Goal: Transaction & Acquisition: Purchase product/service

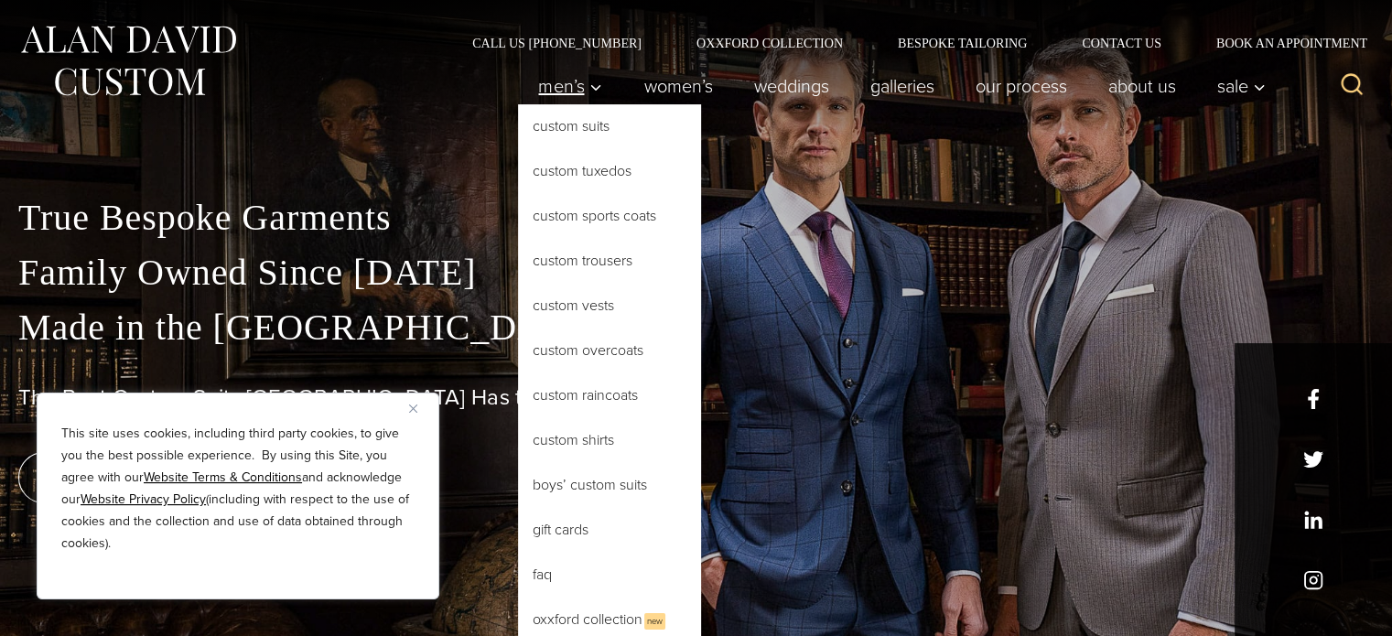
click at [544, 87] on span "Men’s" at bounding box center [570, 86] width 64 height 18
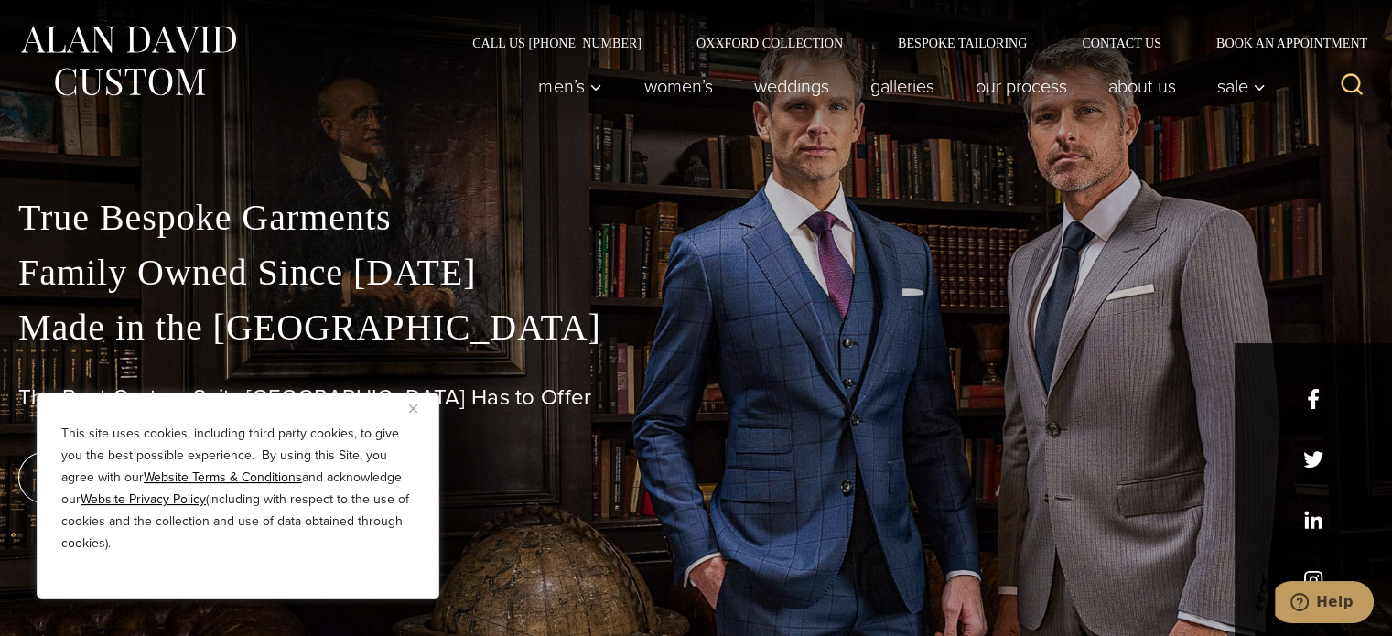
click at [402, 429] on p "This site uses cookies, including third party cookies, to give you the best pos…" at bounding box center [237, 489] width 353 height 132
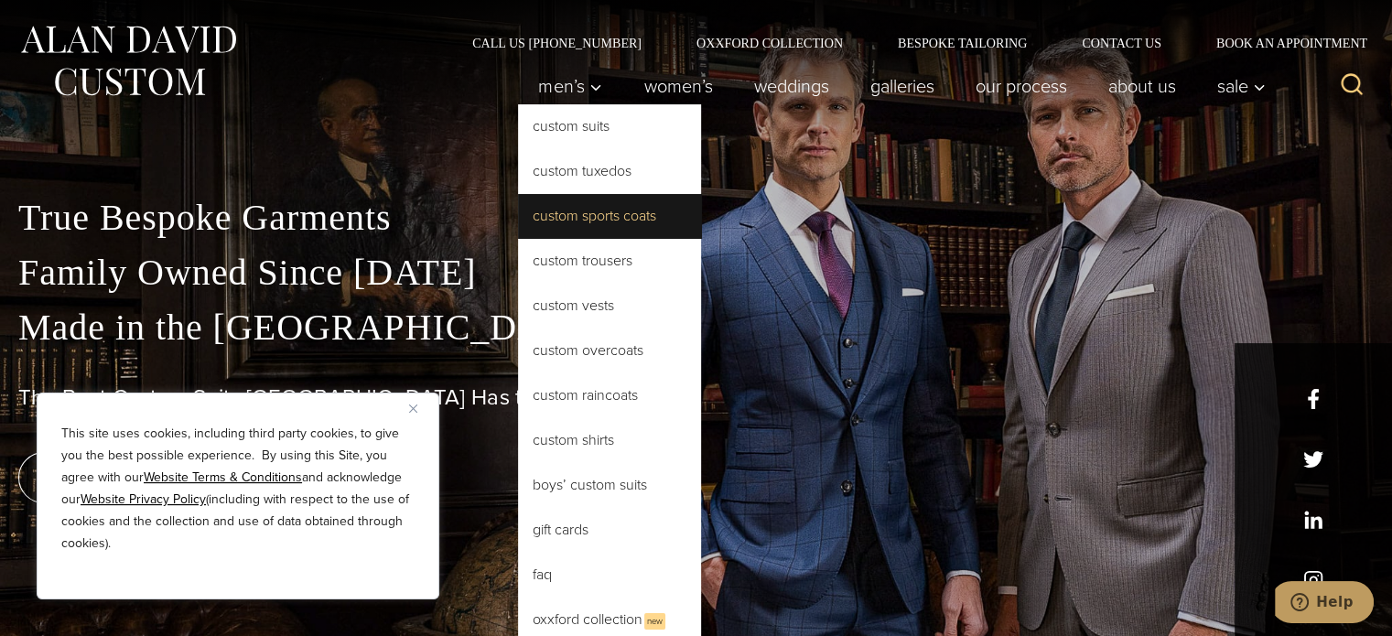
click at [563, 226] on link "Custom Sports Coats" at bounding box center [609, 216] width 183 height 44
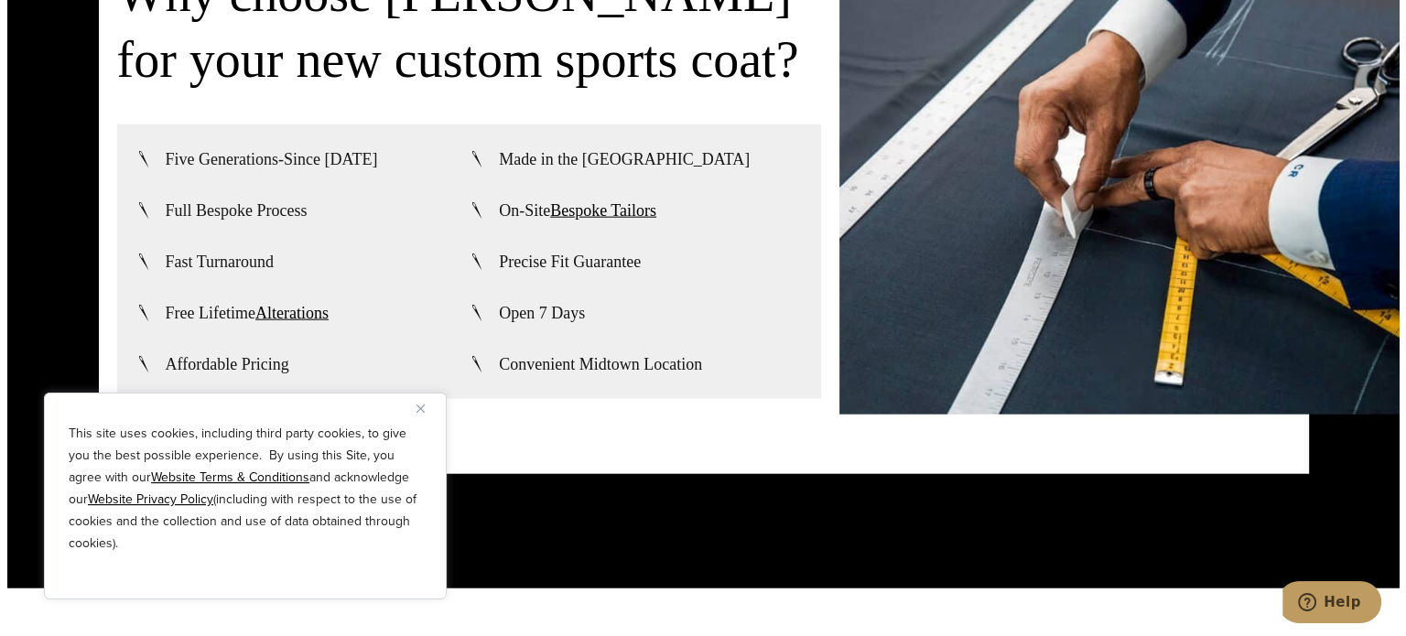
scroll to position [4455, 0]
